Goal: Find specific page/section: Find specific page/section

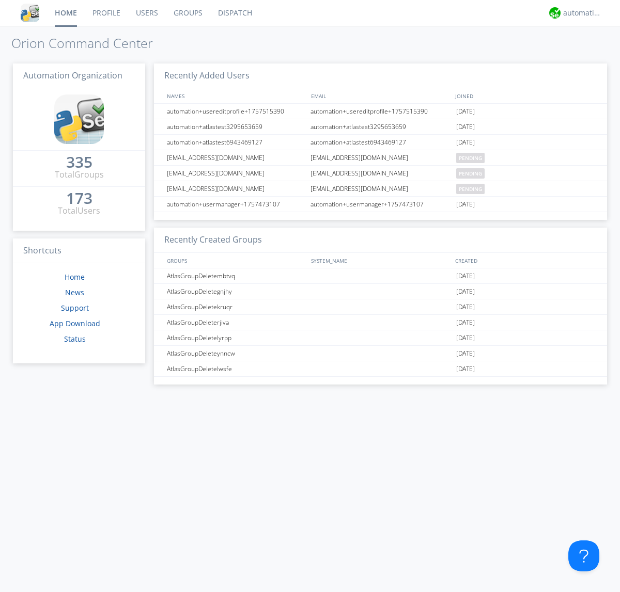
click at [234, 13] on link "Dispatch" at bounding box center [235, 13] width 50 height 26
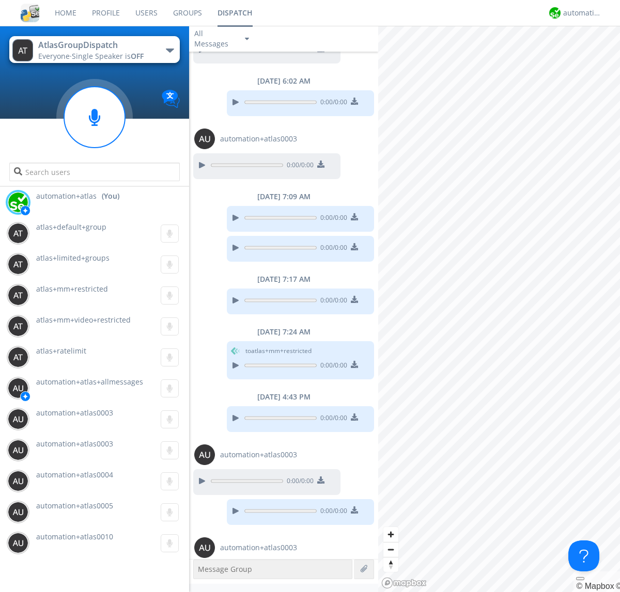
scroll to position [562, 0]
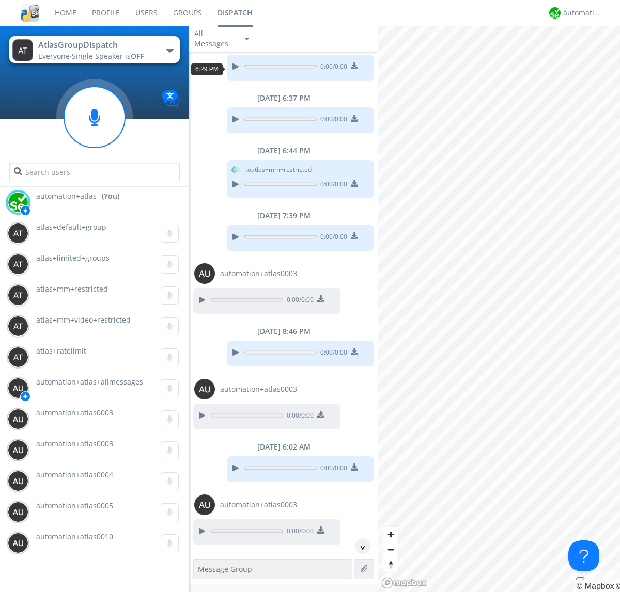
scroll to position [19, 0]
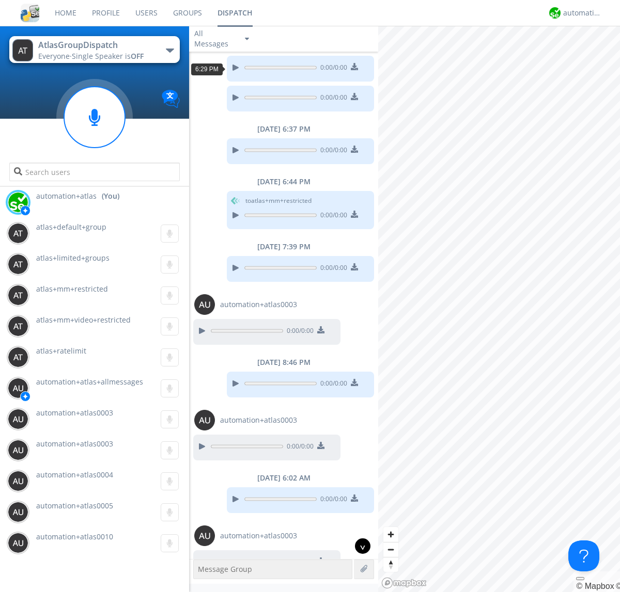
click at [358, 546] on div "^" at bounding box center [362, 546] width 15 height 15
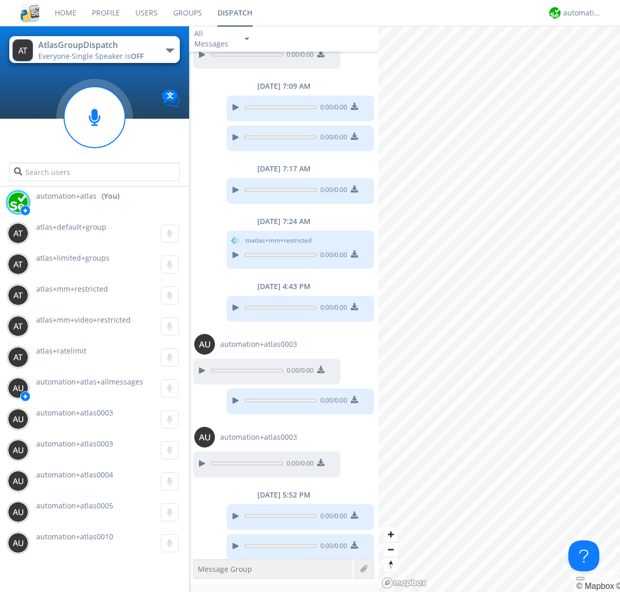
scroll to position [531, 0]
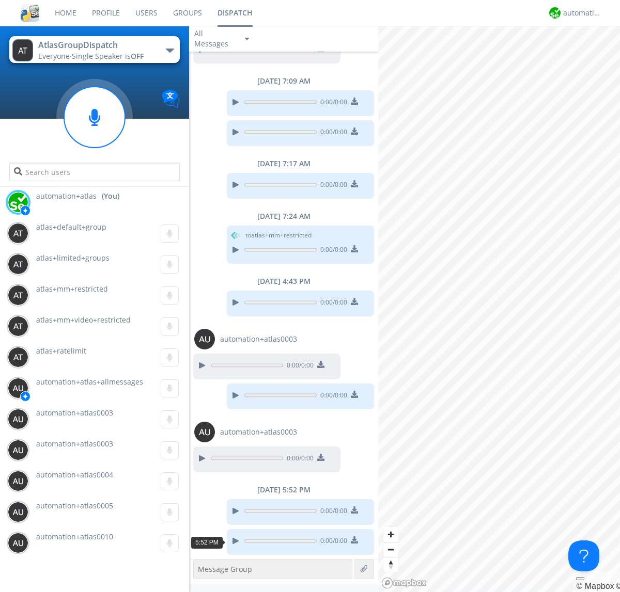
click at [169, 50] on div "button" at bounding box center [170, 51] width 8 height 4
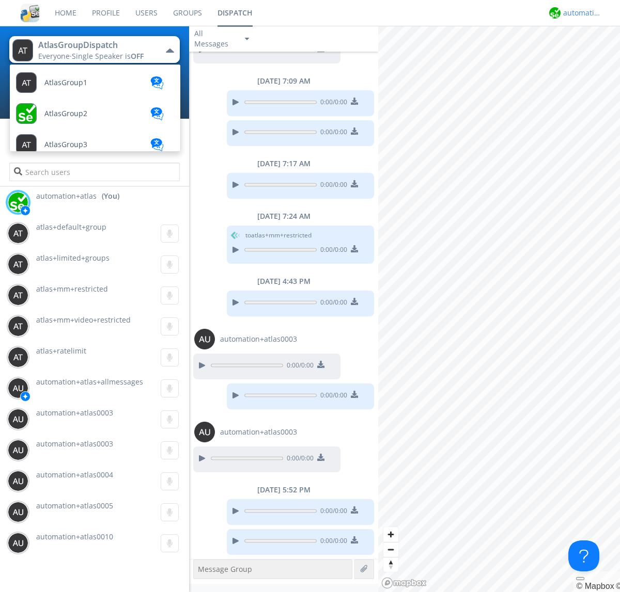
click at [579, 13] on div "automation+atlas" at bounding box center [582, 13] width 39 height 10
